Goal: Task Accomplishment & Management: Use online tool/utility

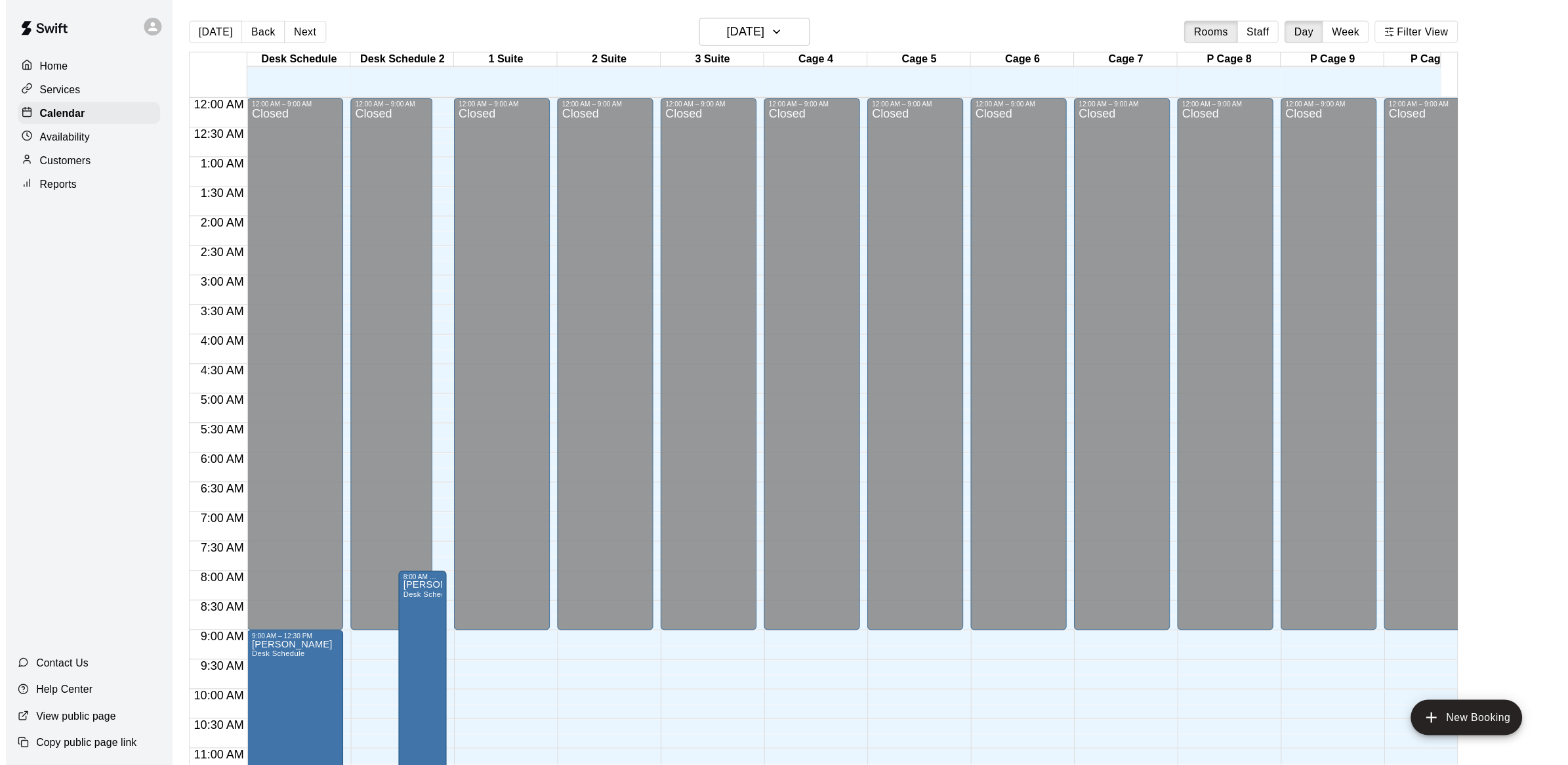
scroll to position [613, 0]
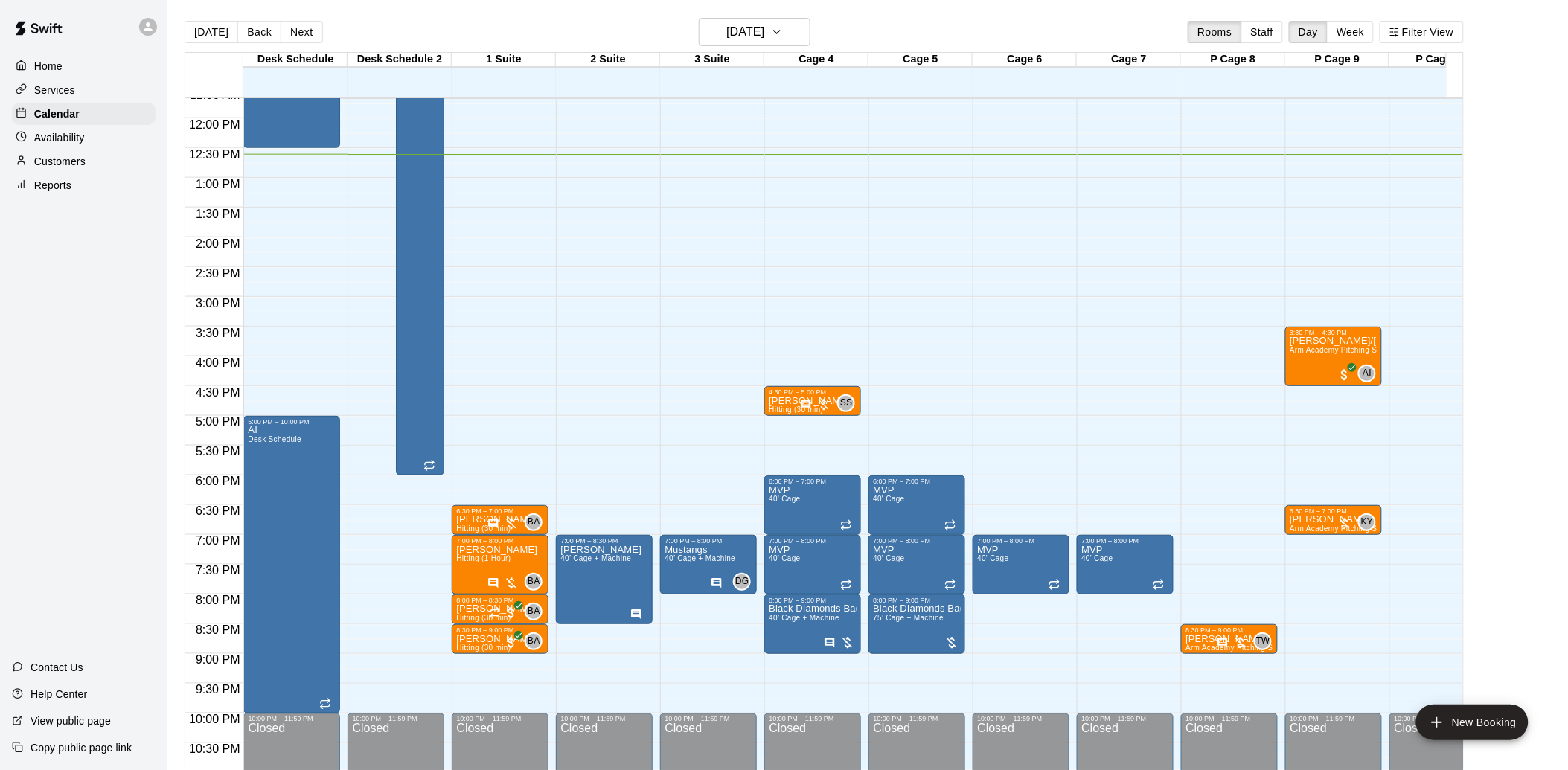
drag, startPoint x: 41, startPoint y: 166, endPoint x: 41, endPoint y: 149, distance: 17.0
click at [41, 166] on p "Customers" at bounding box center [60, 161] width 51 height 14
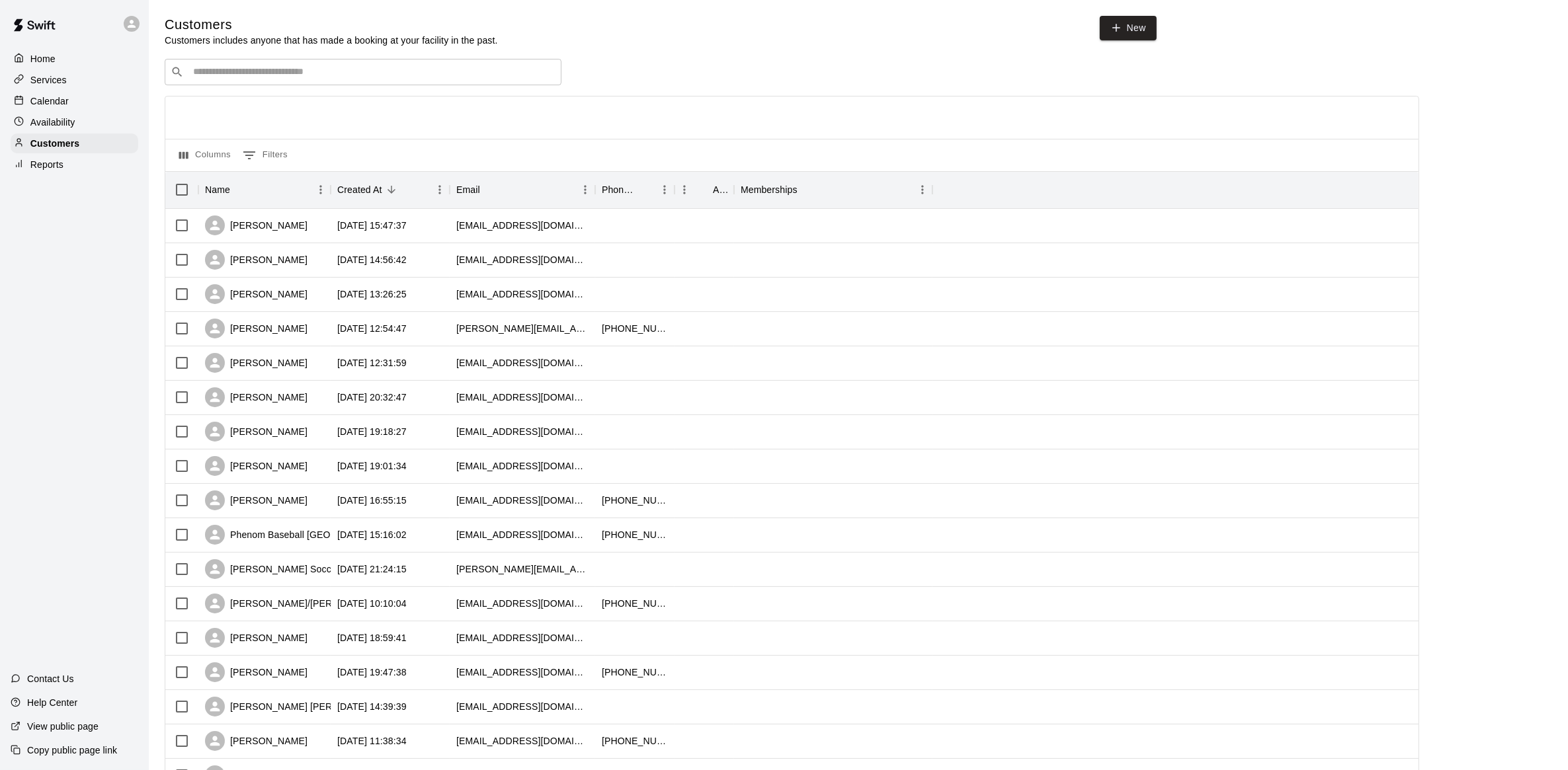
click at [218, 79] on input "Search customers by name or email" at bounding box center [372, 72] width 366 height 13
type input "*********"
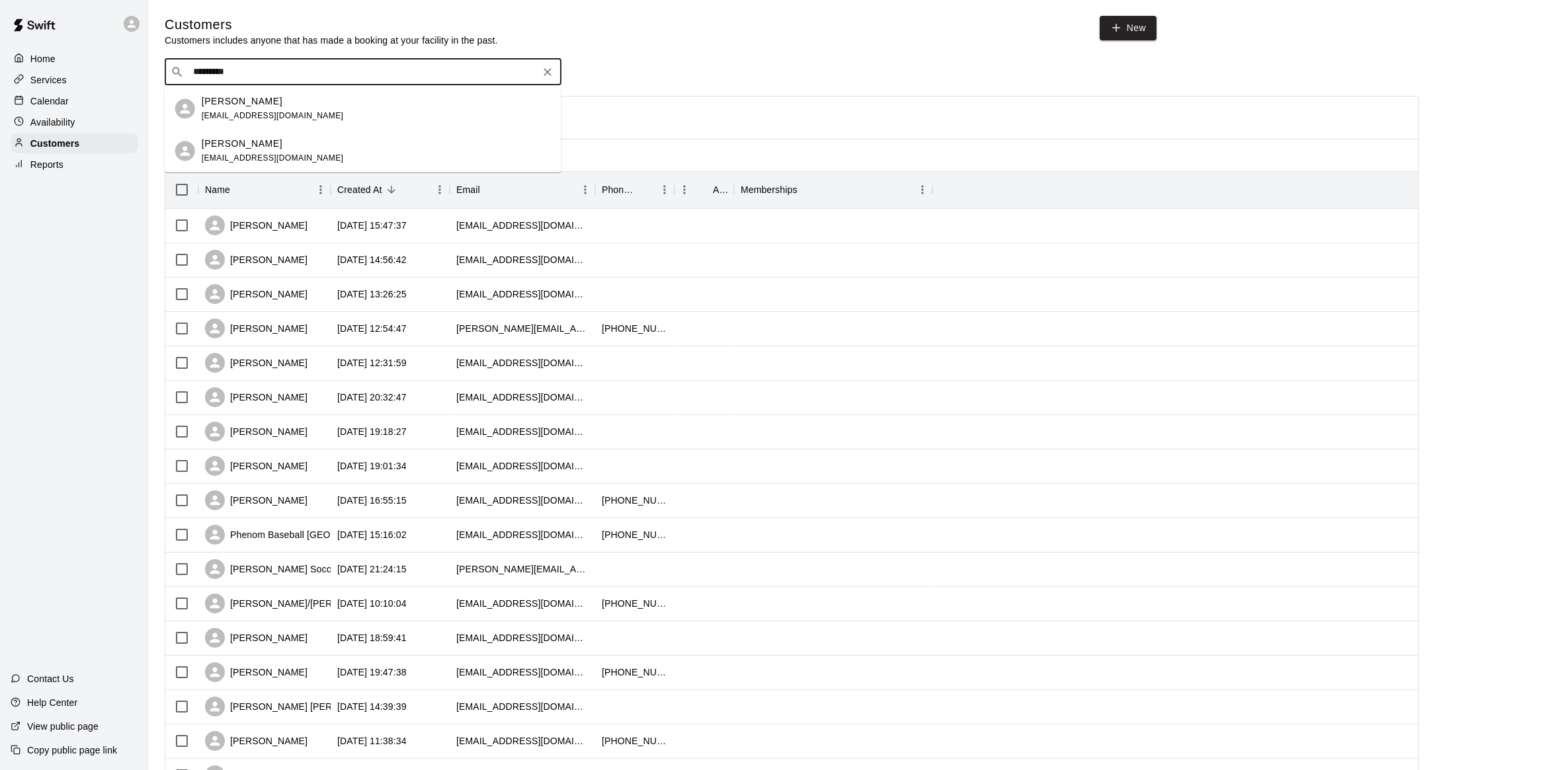
click at [250, 103] on p "[PERSON_NAME]" at bounding box center [242, 102] width 80 height 14
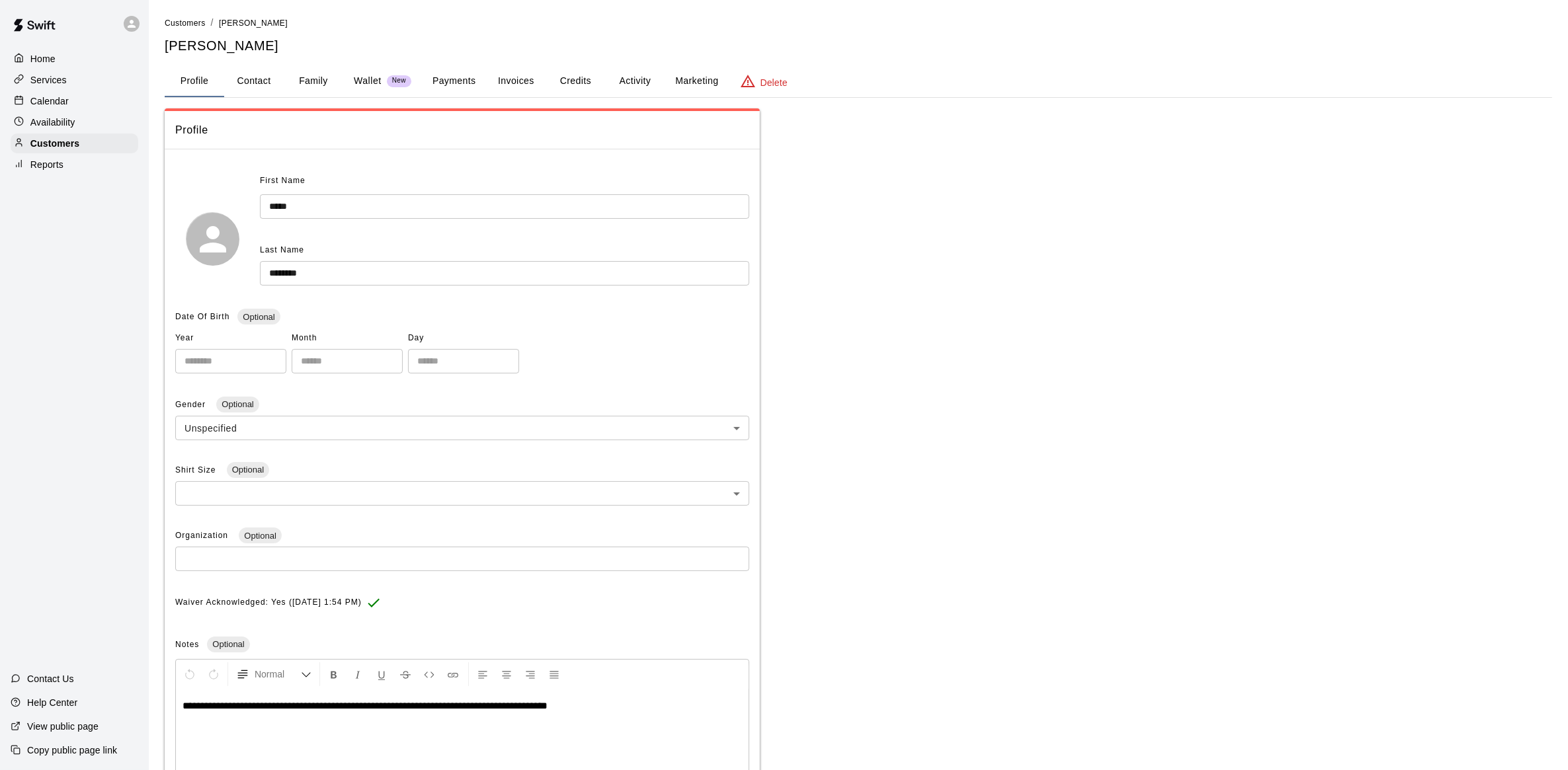
click at [465, 83] on button "Payments" at bounding box center [453, 81] width 64 height 32
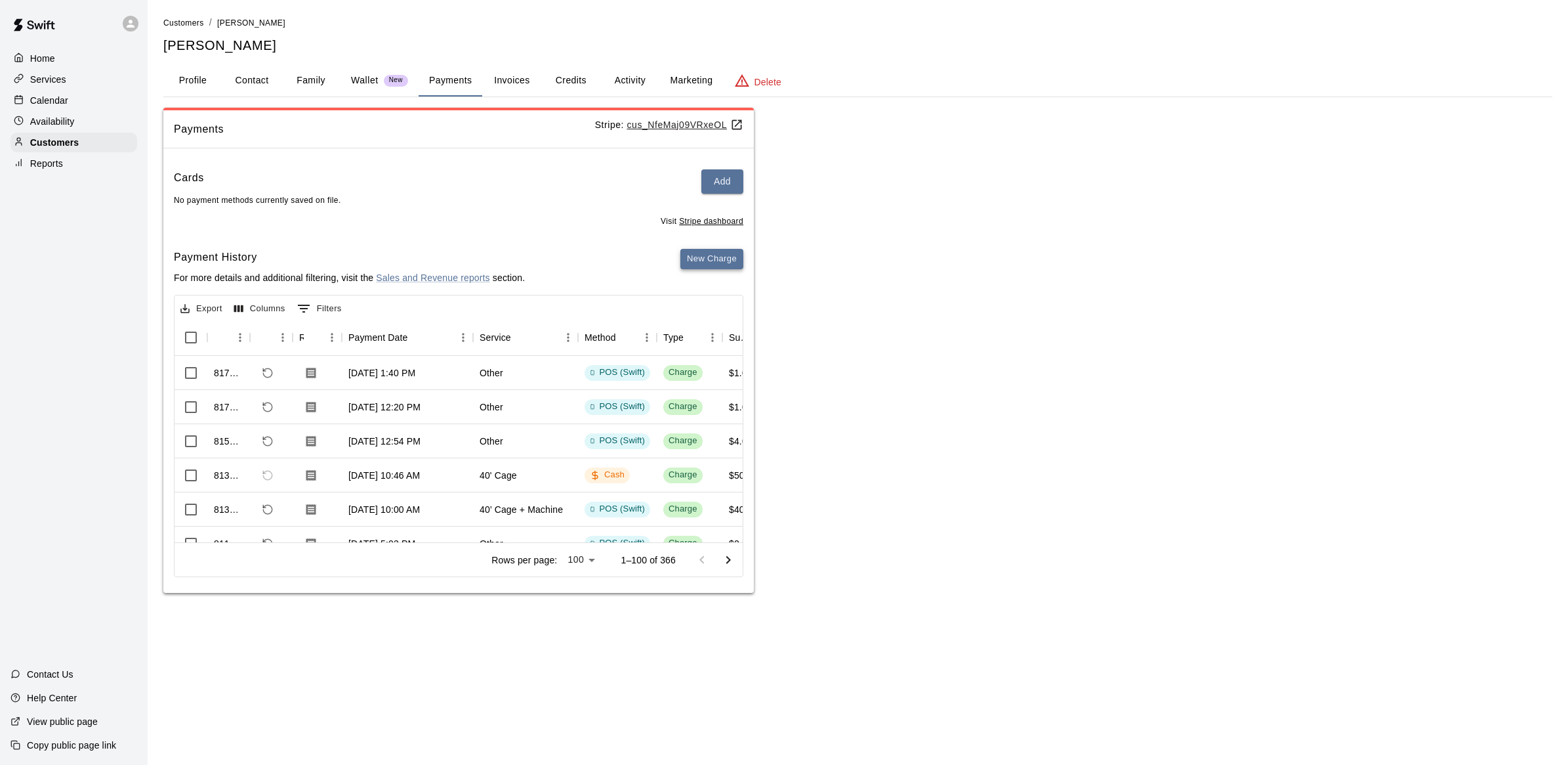
click at [729, 265] on button "New Charge" at bounding box center [712, 259] width 63 height 20
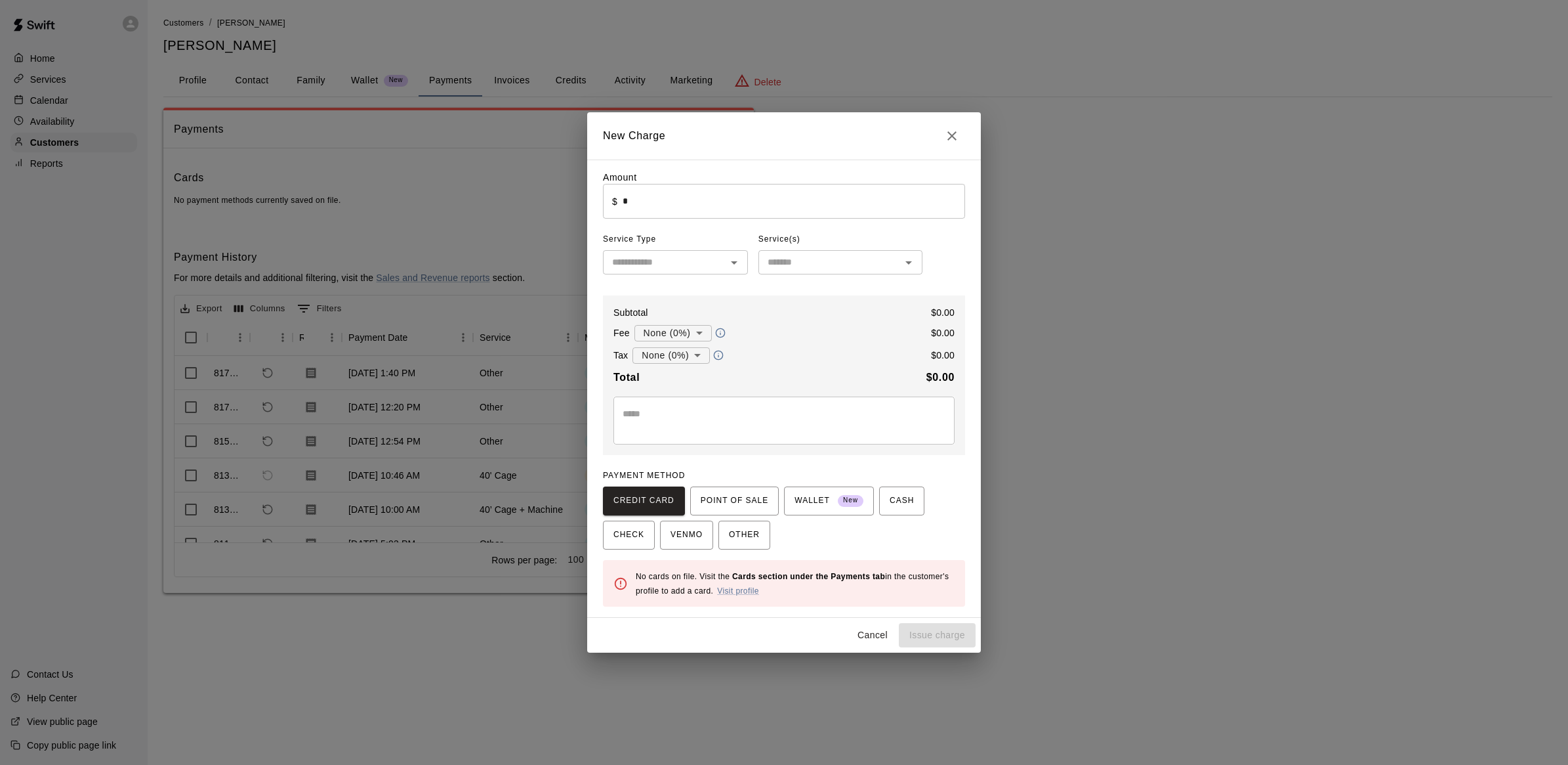
click at [647, 204] on input "*" at bounding box center [794, 201] width 342 height 35
click at [724, 500] on span "POINT OF SALE" at bounding box center [735, 500] width 68 height 21
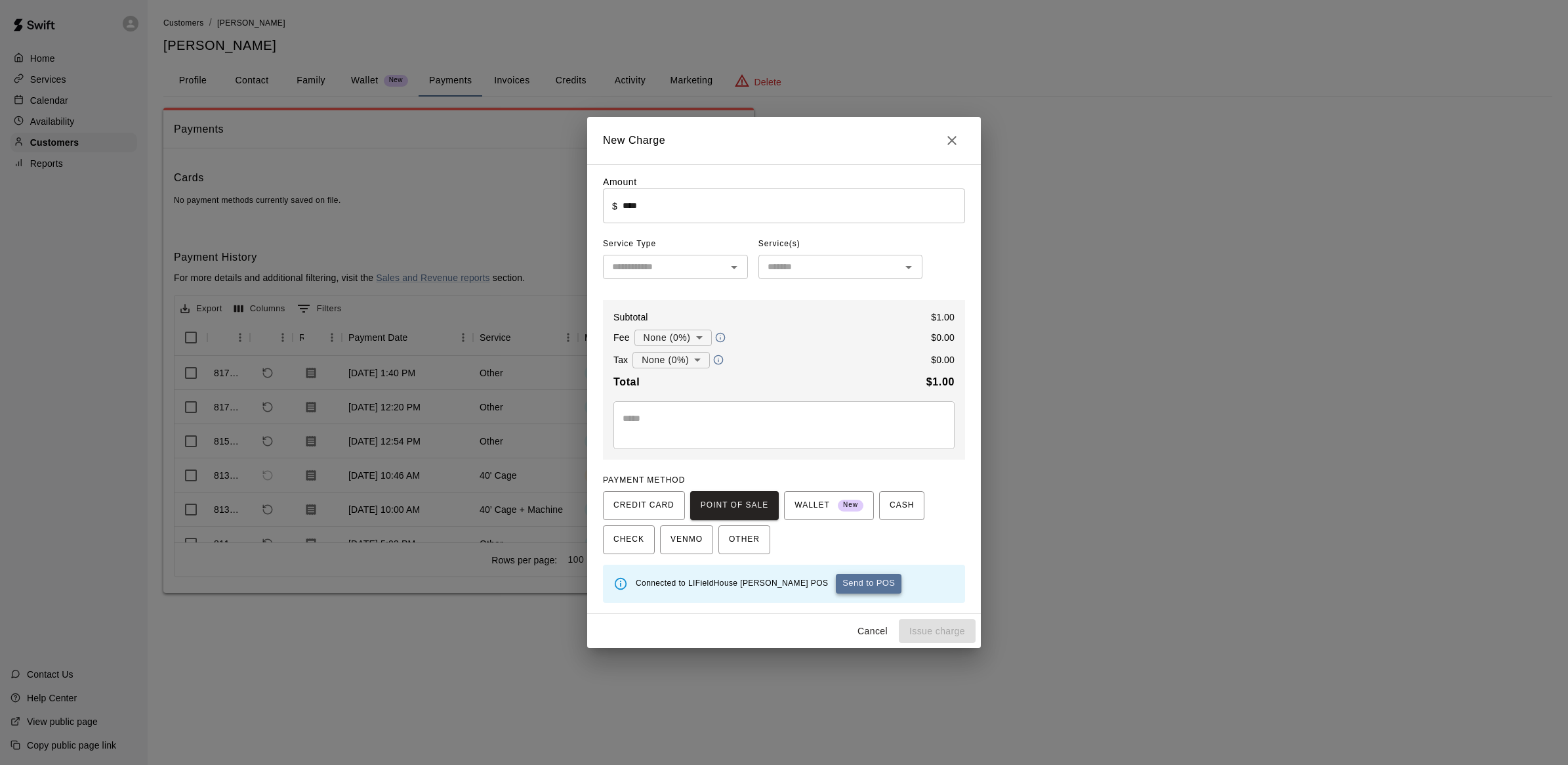
click at [836, 589] on button "Send to POS" at bounding box center [868, 584] width 65 height 20
type input "*"
